Goal: Find specific page/section: Find specific page/section

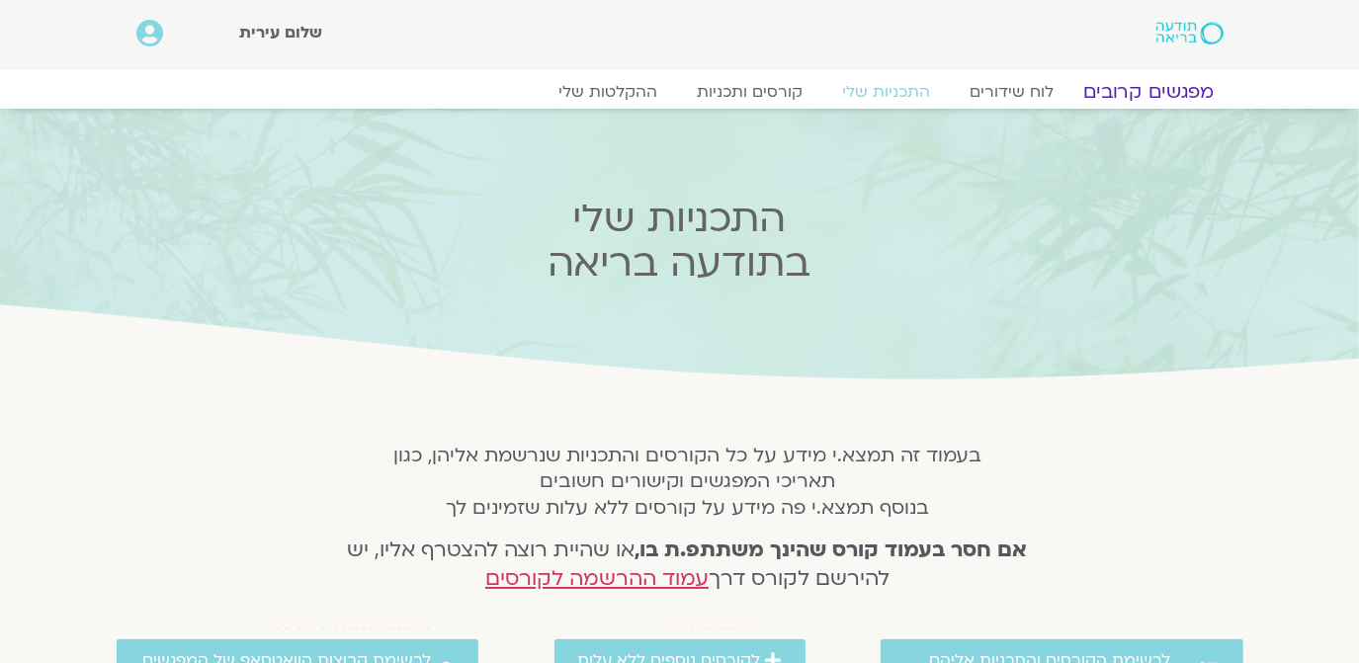
click at [1148, 84] on link "מפגשים קרובים" at bounding box center [1147, 92] width 179 height 24
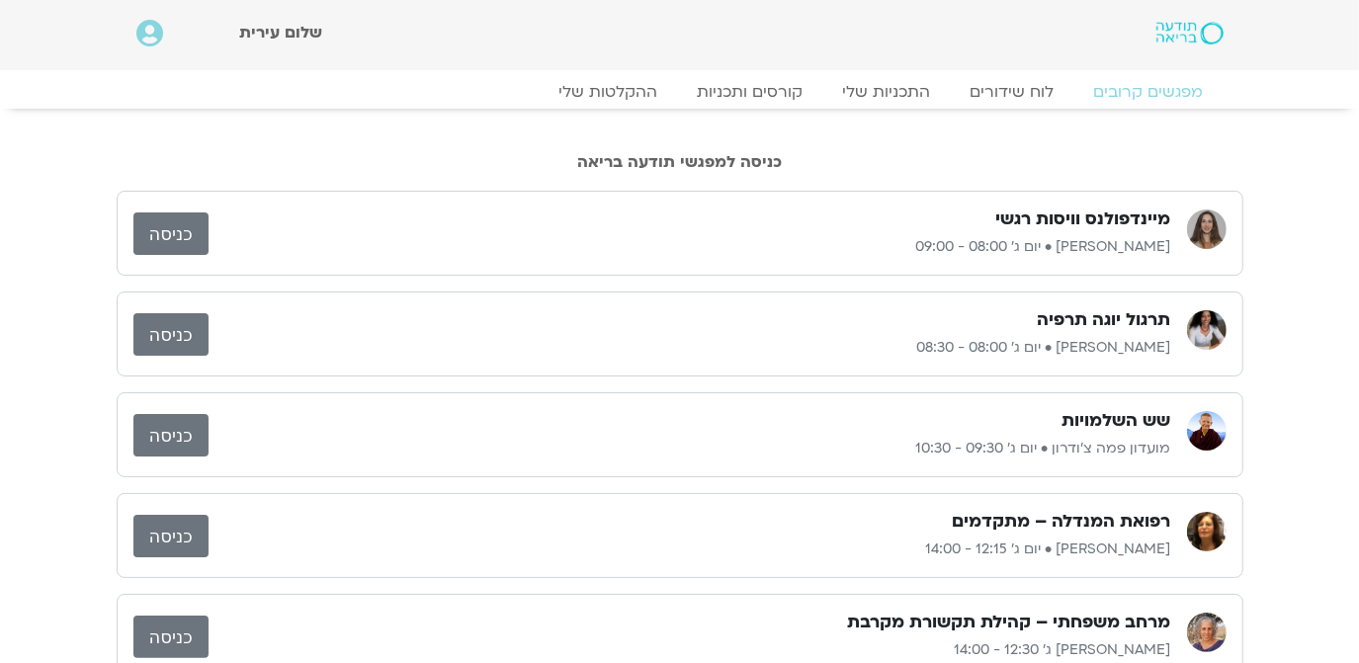
click at [179, 222] on link "כניסה" at bounding box center [170, 233] width 75 height 42
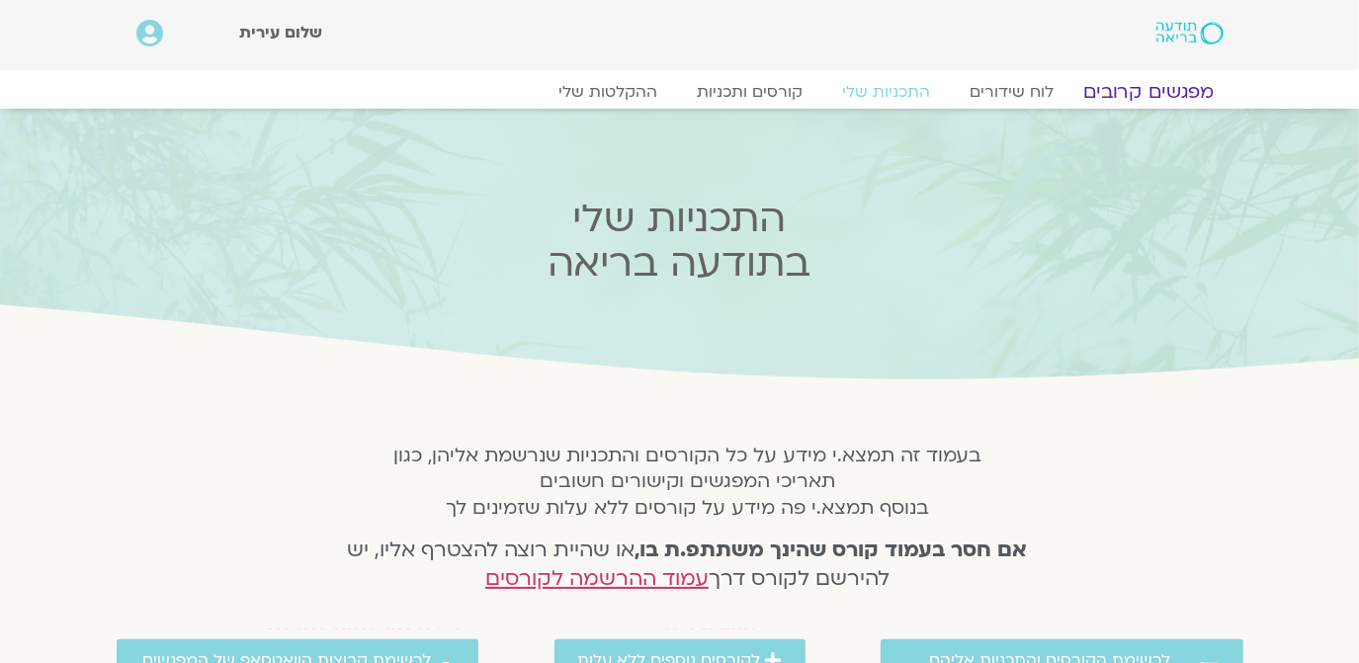
click at [1164, 92] on link "מפגשים קרובים" at bounding box center [1147, 92] width 179 height 24
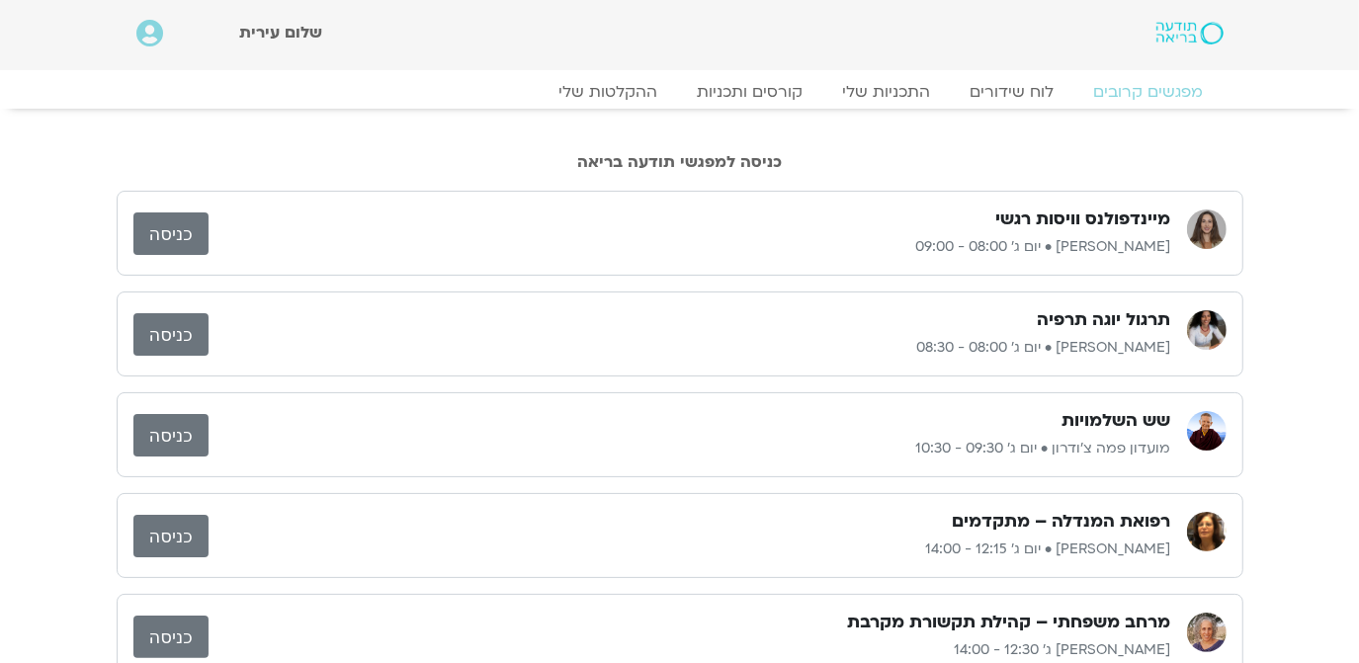
click at [167, 232] on link "כניסה" at bounding box center [170, 233] width 75 height 42
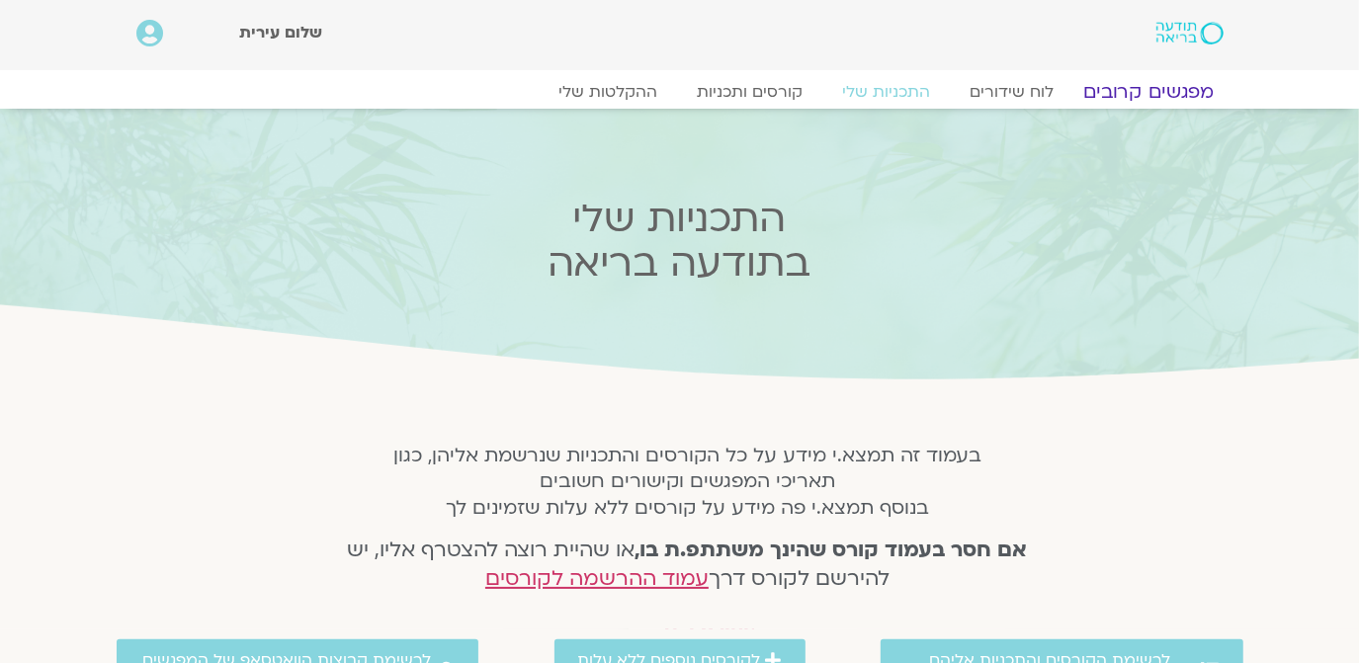
click at [1138, 91] on link "מפגשים קרובים" at bounding box center [1147, 92] width 179 height 24
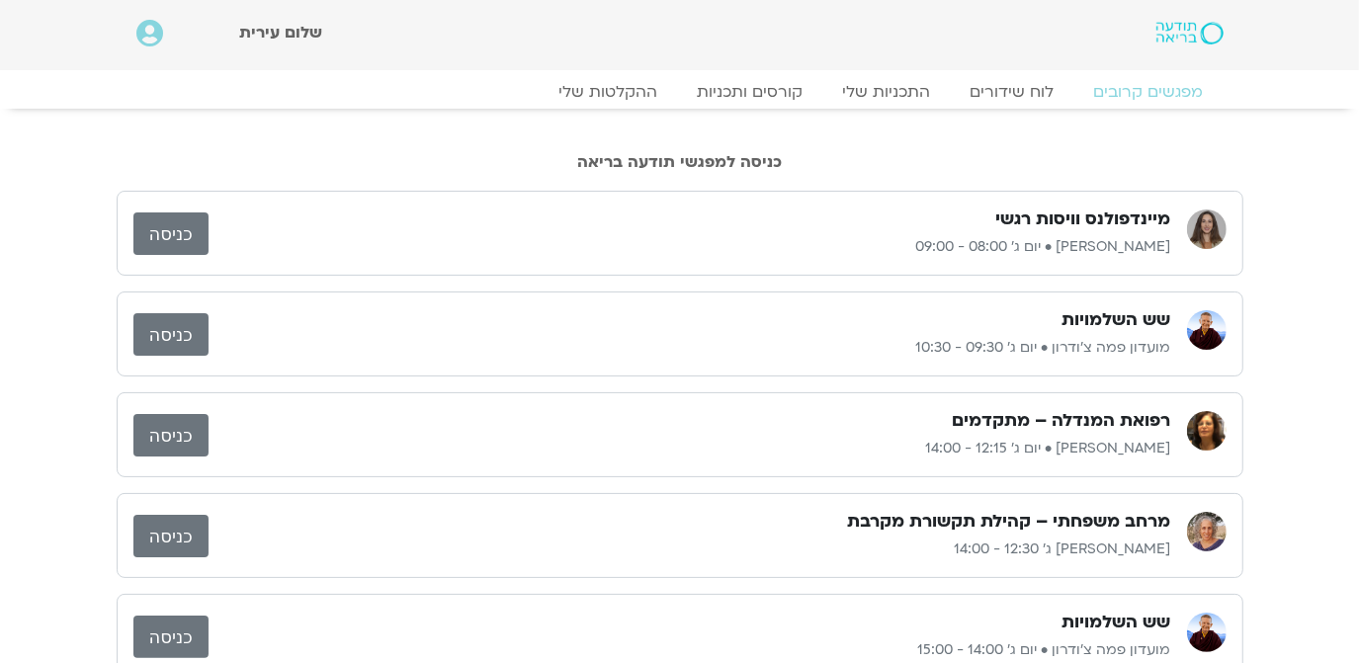
click at [170, 233] on link "כניסה" at bounding box center [170, 233] width 75 height 42
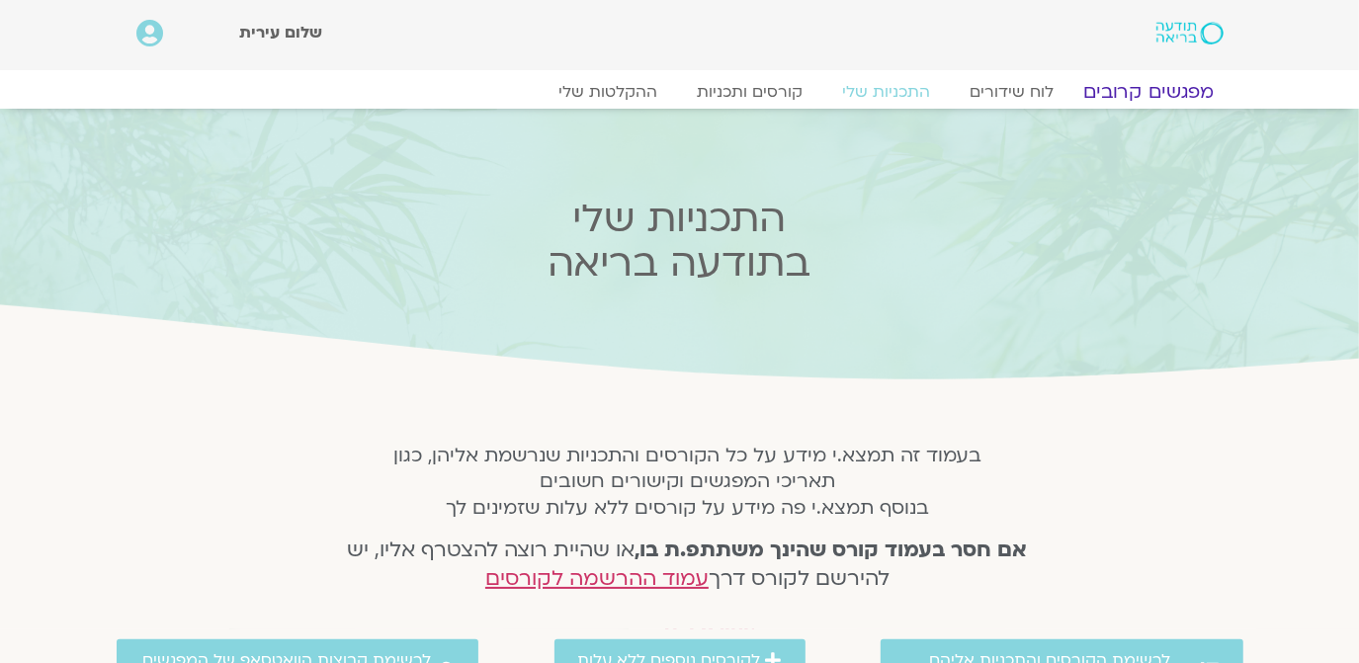
click at [1151, 93] on link "מפגשים קרובים" at bounding box center [1147, 92] width 179 height 24
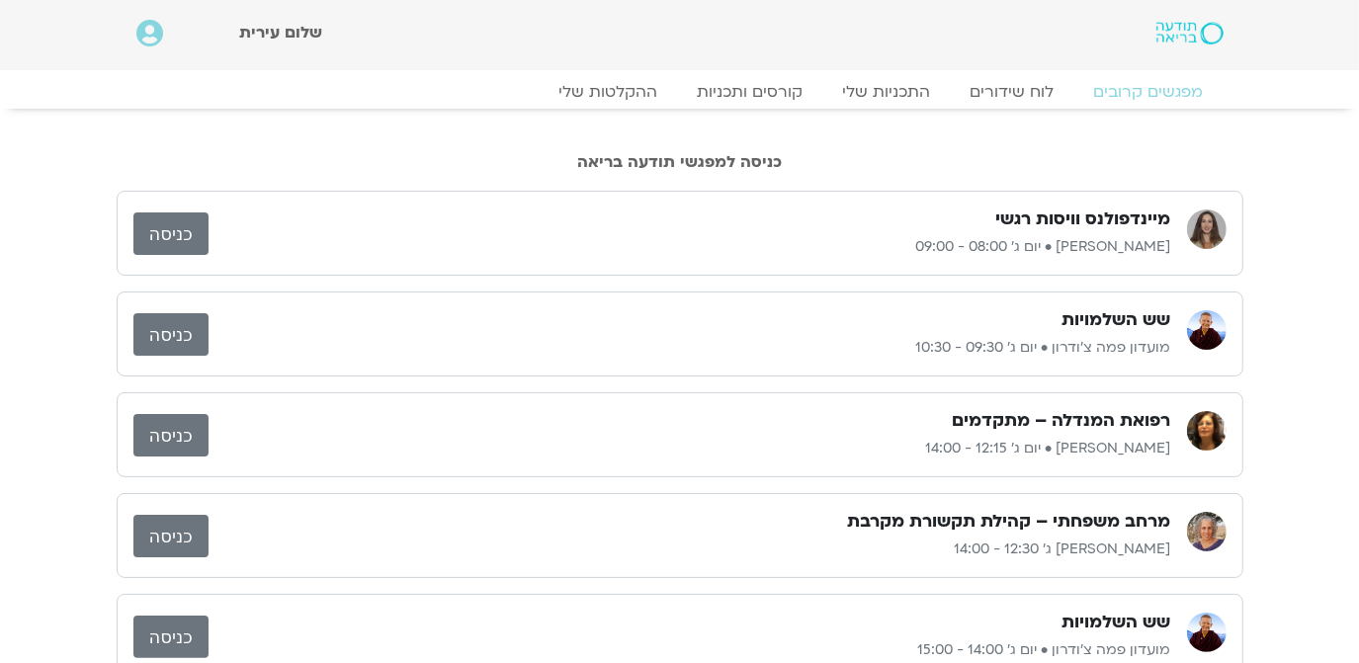
click at [171, 230] on link "כניסה" at bounding box center [170, 233] width 75 height 42
